Goal: Task Accomplishment & Management: Use online tool/utility

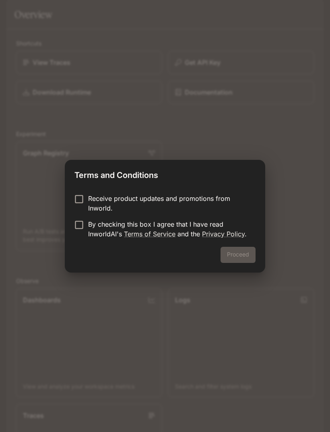
click at [238, 255] on div "Proceed" at bounding box center [165, 260] width 201 height 26
click at [227, 151] on div "Terms and Conditions Receive product updates and promotions from Inworld. By ch…" at bounding box center [165, 216] width 330 height 432
click at [89, 189] on div "Receive product updates and promotions from Inworld. By checking this box I agr…" at bounding box center [165, 217] width 201 height 60
click at [79, 217] on form "Receive product updates and promotions from Inworld. By checking this box I agr…" at bounding box center [164, 216] width 181 height 45
click at [246, 255] on button "Proceed" at bounding box center [238, 255] width 35 height 16
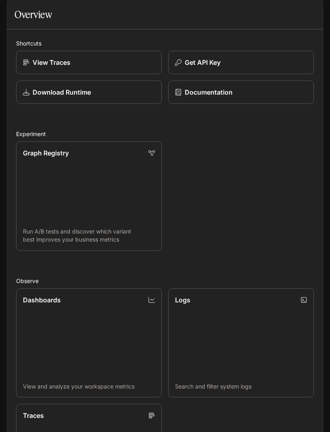
scroll to position [110, 0]
click at [150, 141] on link "Graph Registry Run A/B tests and discover which variant best improves your busi…" at bounding box center [89, 196] width 146 height 110
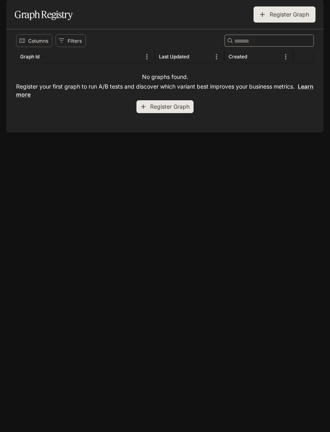
click at [178, 114] on button "Register Graph" at bounding box center [164, 106] width 57 height 13
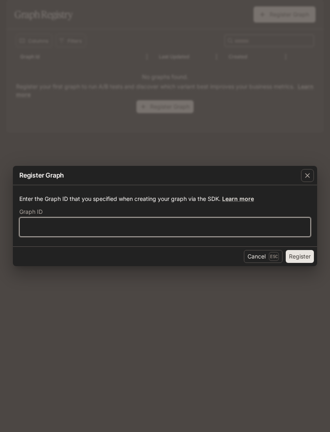
click at [138, 227] on input "text" at bounding box center [165, 227] width 291 height 8
click at [143, 227] on input "text" at bounding box center [165, 227] width 291 height 8
paste input "**********"
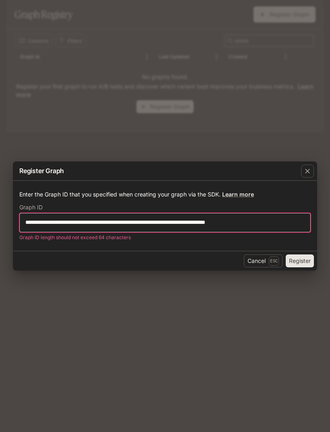
type input "**********"
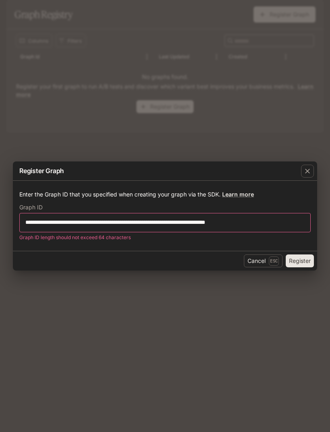
click at [303, 170] on div "button" at bounding box center [307, 171] width 13 height 13
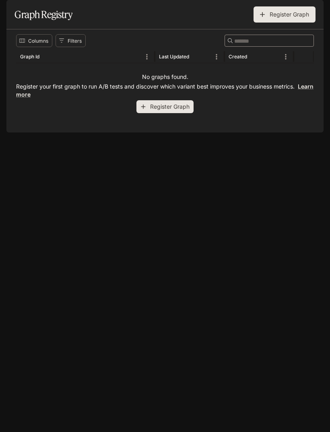
click at [12, 9] on icon "open drawer" at bounding box center [14, 11] width 8 height 8
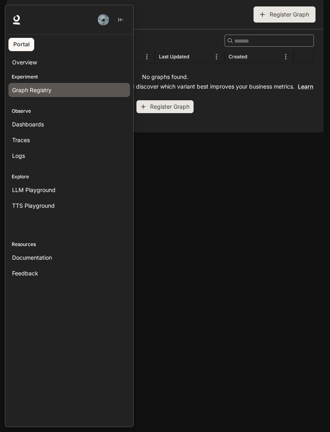
click at [176, 64] on div at bounding box center [170, 216] width 330 height 422
